Goal: Task Accomplishment & Management: Manage account settings

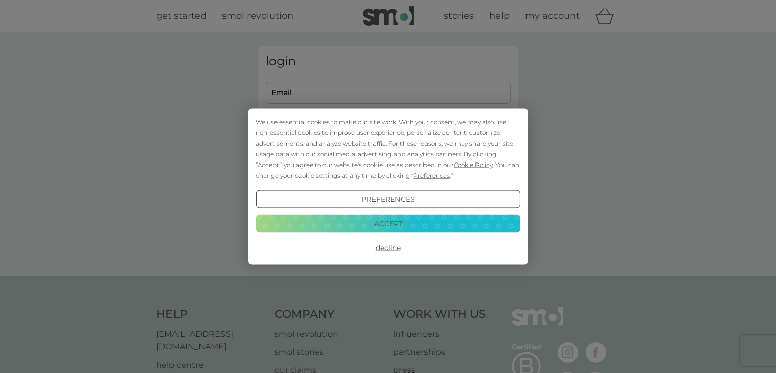
click at [390, 252] on button "Decline" at bounding box center [388, 247] width 264 height 18
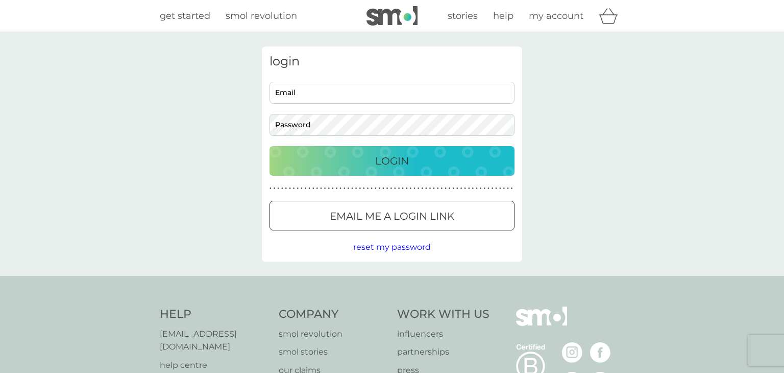
click at [316, 94] on input "Email" at bounding box center [392, 93] width 245 height 22
type input "[DOMAIN_NAME][EMAIL_ADDRESS][DOMAIN_NAME]"
click at [266, 146] on button "Login" at bounding box center [388, 161] width 245 height 30
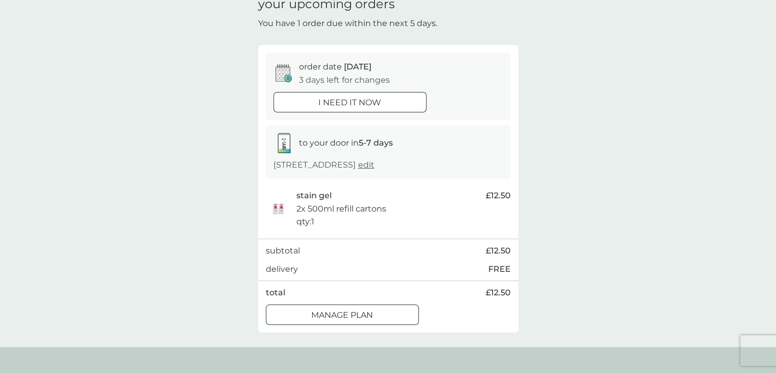
scroll to position [51, 0]
click at [304, 320] on div "Manage plan" at bounding box center [342, 313] width 152 height 13
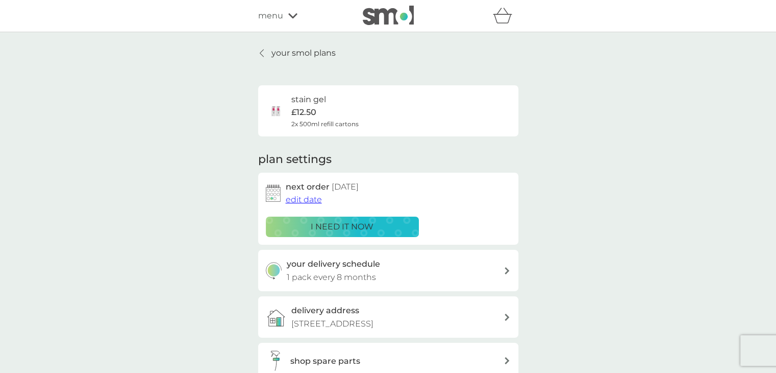
click at [312, 197] on span "edit date" at bounding box center [304, 199] width 36 height 10
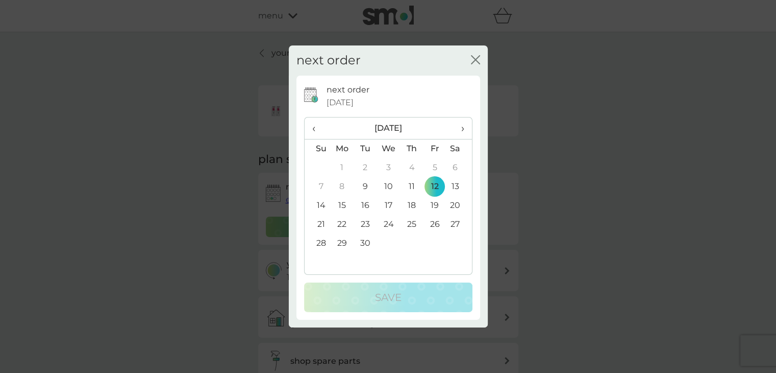
click at [463, 133] on span "›" at bounding box center [459, 127] width 10 height 21
click at [407, 168] on td "2" at bounding box center [411, 167] width 23 height 19
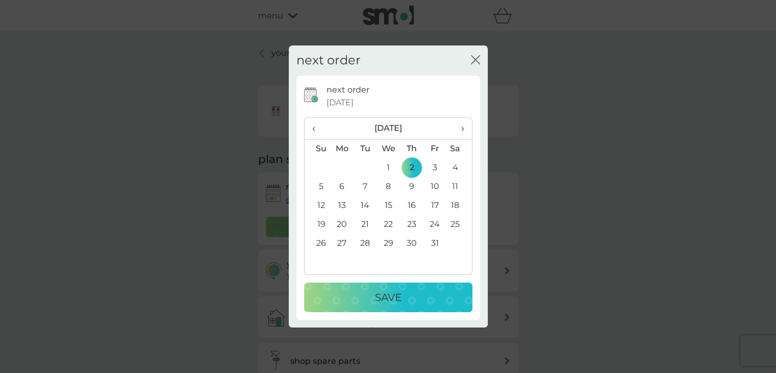
click at [374, 290] on div "Save" at bounding box center [388, 297] width 148 height 16
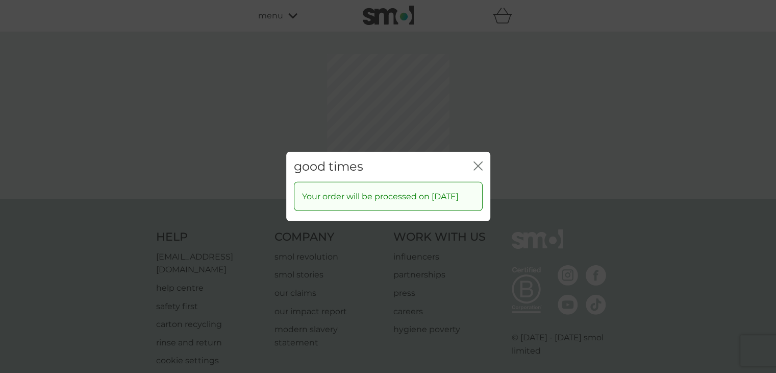
click at [479, 162] on icon "close" at bounding box center [480, 166] width 4 height 8
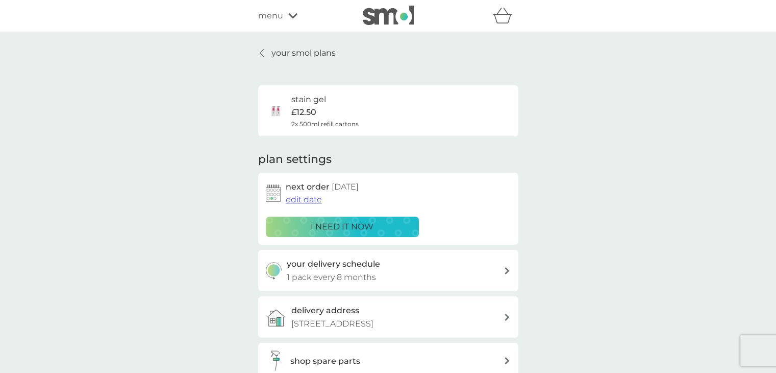
click at [296, 16] on icon at bounding box center [292, 16] width 9 height 6
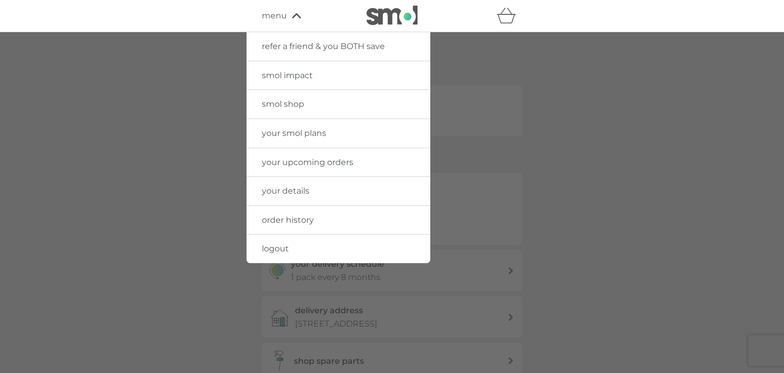
click at [275, 243] on span "logout" at bounding box center [275, 248] width 27 height 10
